Goal: Transaction & Acquisition: Download file/media

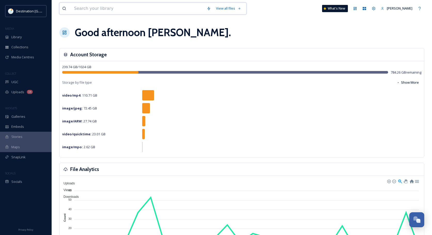
click at [92, 12] on input at bounding box center [137, 8] width 133 height 11
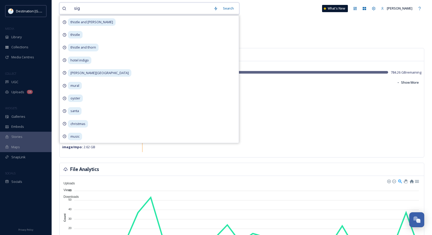
type input "sign"
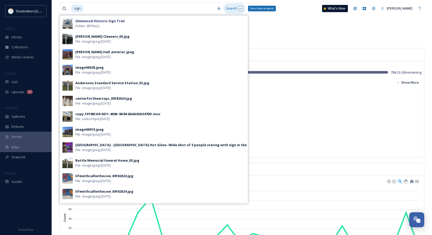
click at [232, 6] on div "Search Press Enter to search" at bounding box center [234, 8] width 22 height 10
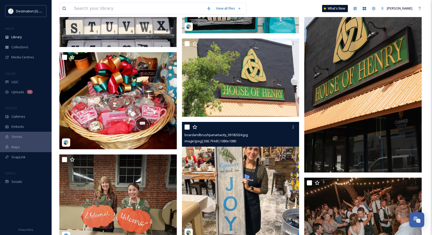
scroll to position [9471, 0]
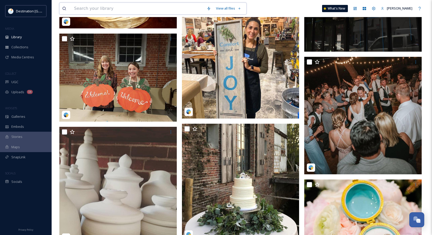
click at [123, 5] on input at bounding box center [137, 8] width 133 height 11
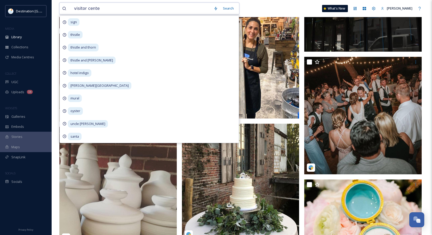
type input "visitor center"
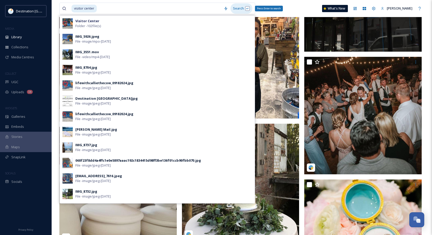
click at [236, 6] on div "Search Press Enter to search" at bounding box center [241, 8] width 22 height 10
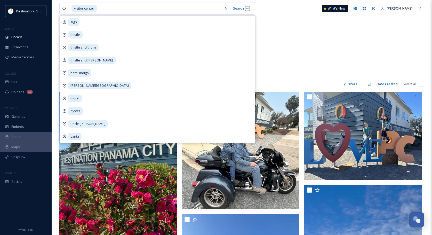
click at [314, 75] on div "[GEOGRAPHIC_DATA] 102 items" at bounding box center [241, 46] width 365 height 59
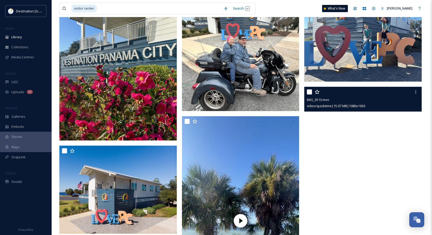
scroll to position [103, 0]
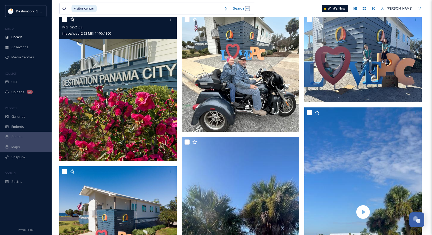
click at [86, 132] on img at bounding box center [117, 87] width 117 height 147
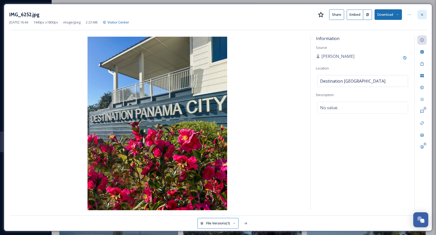
click at [420, 14] on icon at bounding box center [422, 15] width 4 height 4
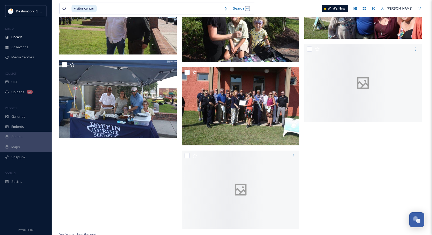
scroll to position [3400, 0]
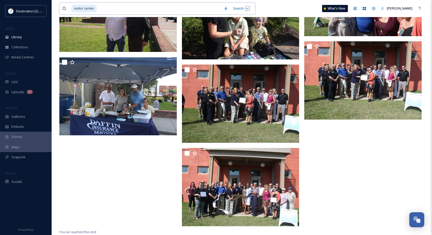
drag, startPoint x: 131, startPoint y: 12, endPoint x: 129, endPoint y: 9, distance: 3.3
click at [130, 12] on input at bounding box center [159, 8] width 124 height 11
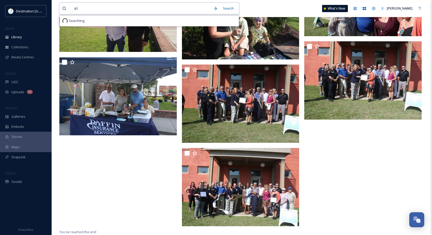
type input "v"
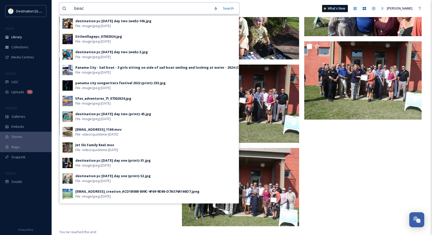
type input "beach"
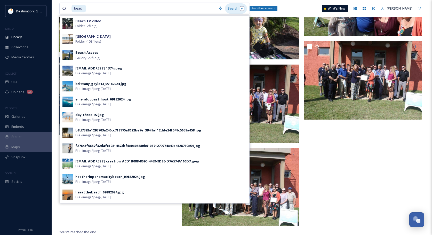
click at [232, 6] on div "Search Press Enter to search" at bounding box center [236, 8] width 22 height 10
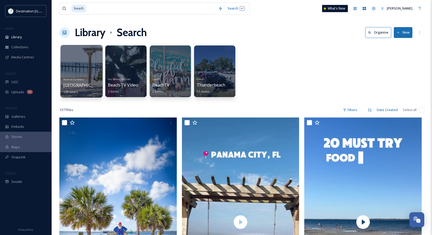
click at [86, 68] on div at bounding box center [81, 71] width 42 height 53
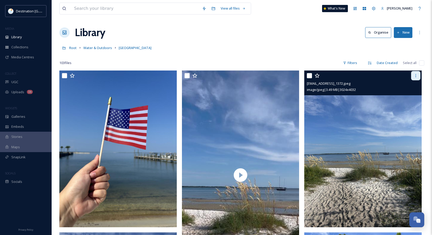
click at [415, 74] on icon at bounding box center [415, 75] width 4 height 4
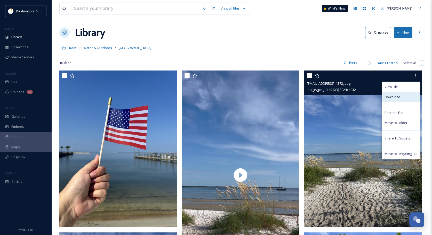
click at [396, 97] on span "Download" at bounding box center [392, 96] width 16 height 5
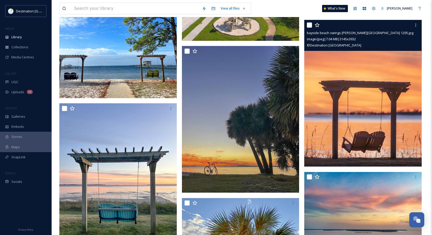
scroll to position [851, 0]
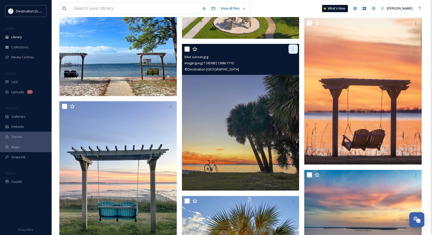
click at [295, 48] on icon at bounding box center [293, 49] width 4 height 4
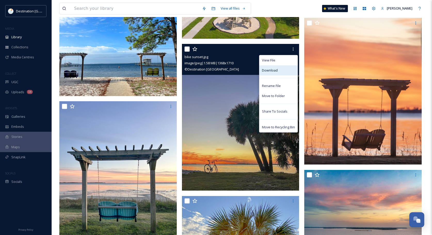
click at [277, 69] on span "Download" at bounding box center [270, 70] width 16 height 5
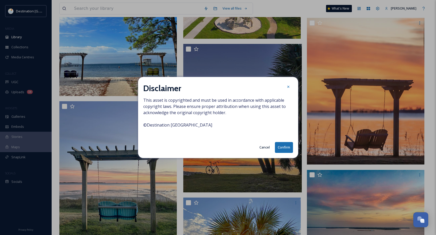
click at [288, 140] on div "Disclaimer This asset is copyrighted and must be used in accordance with applic…" at bounding box center [218, 117] width 160 height 81
click at [287, 150] on button "Confirm" at bounding box center [284, 147] width 18 height 11
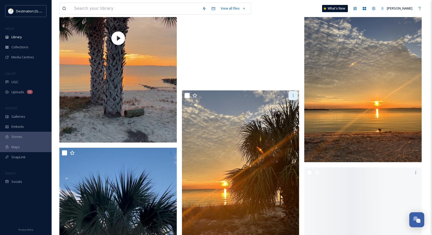
scroll to position [1341, 0]
